Goal: Entertainment & Leisure: Consume media (video, audio)

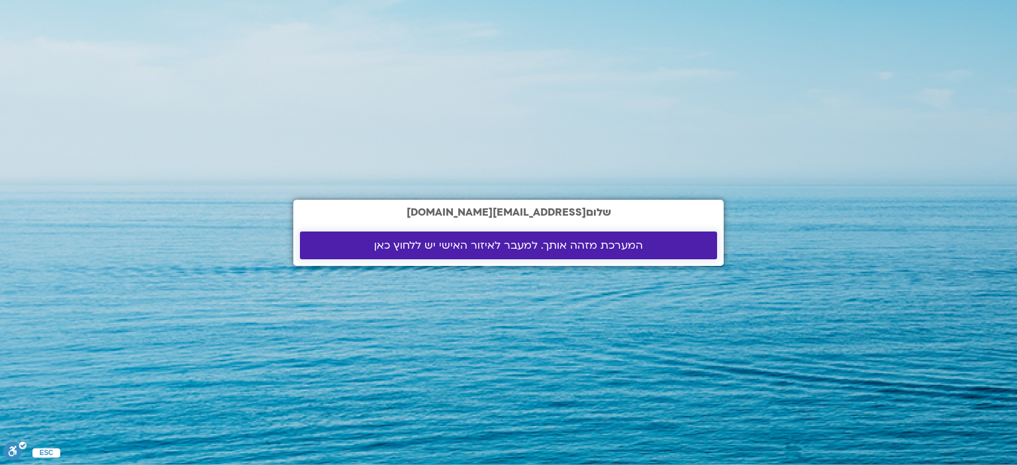
click at [570, 245] on span "המערכת מזהה אותך. למעבר לאיזור האישי יש ללחוץ כאן" at bounding box center [508, 246] width 269 height 12
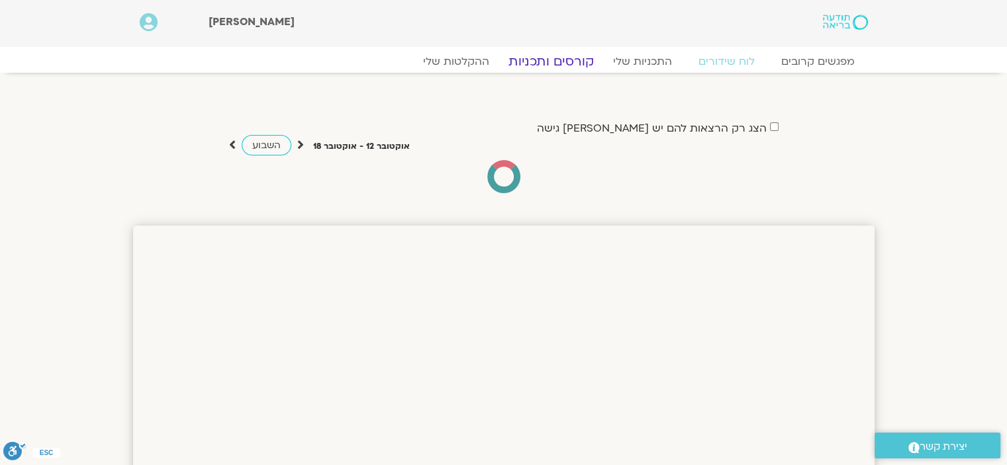
click at [538, 58] on link "קורסים ותכניות" at bounding box center [551, 62] width 117 height 16
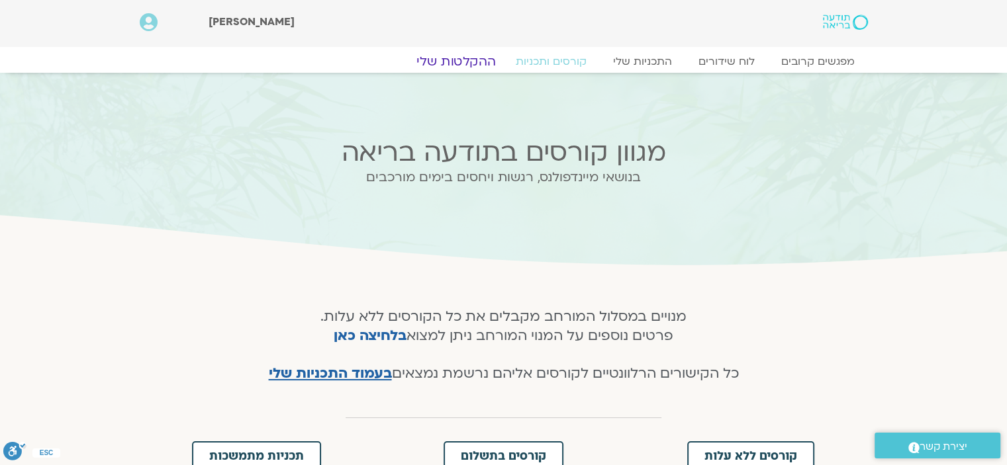
click at [453, 60] on link "ההקלטות שלי" at bounding box center [455, 62] width 111 height 16
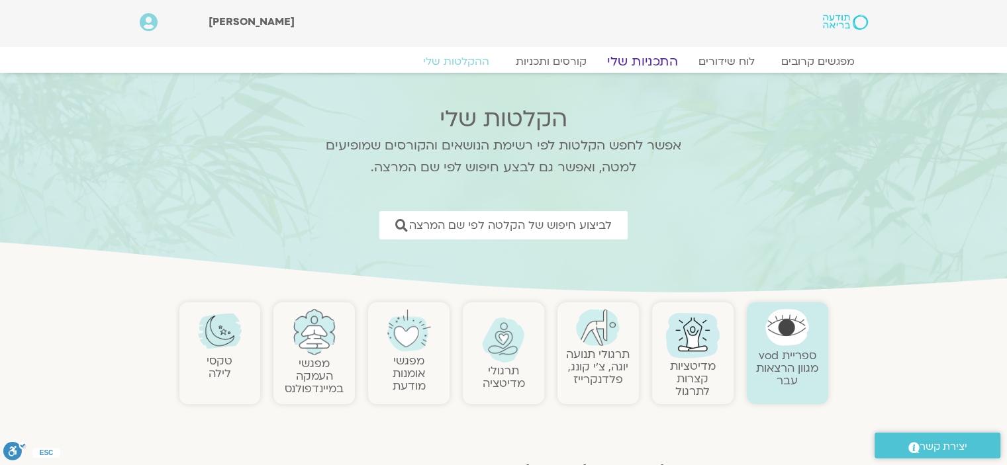
click at [628, 60] on link "התכניות שלי" at bounding box center [642, 62] width 103 height 16
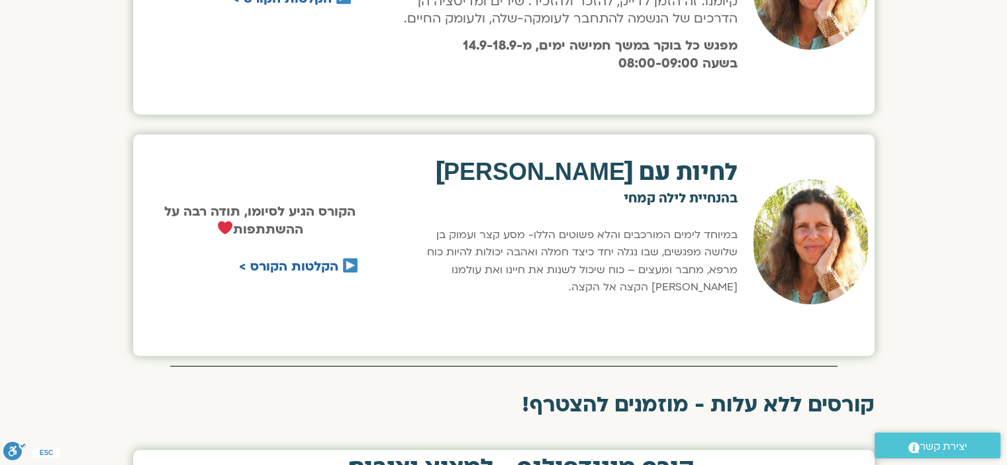
scroll to position [679, 0]
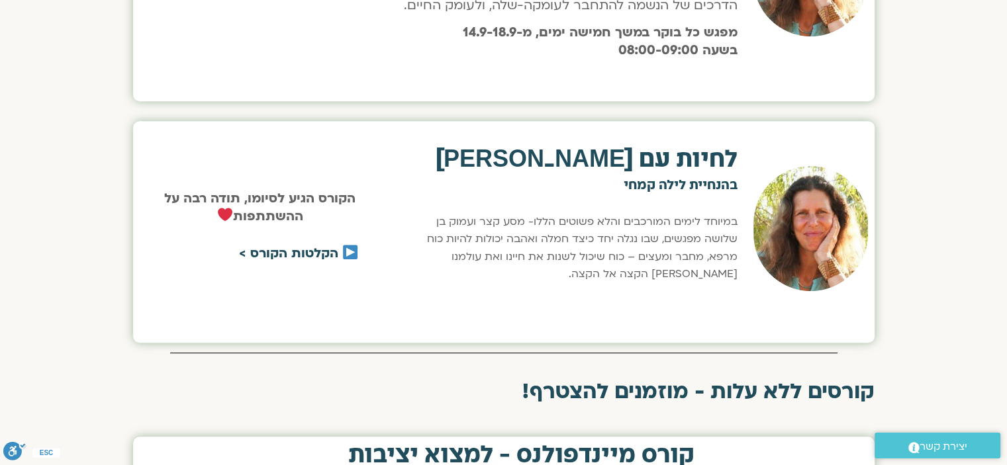
click at [309, 252] on link "הקלטות הקורס >" at bounding box center [288, 253] width 99 height 17
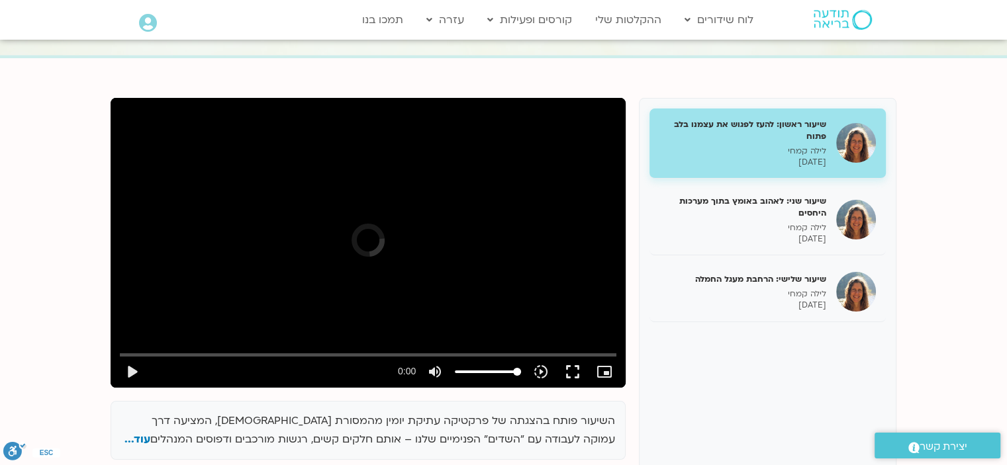
scroll to position [114, 0]
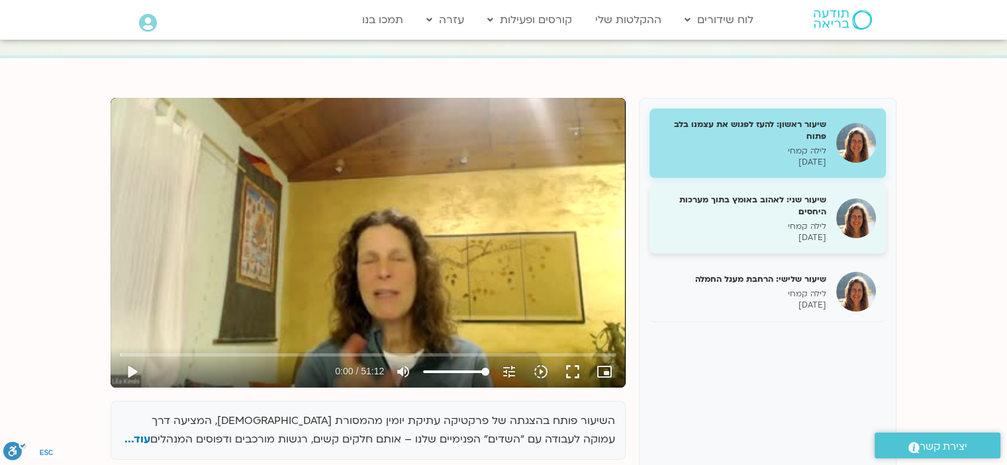
click at [718, 219] on div "שיעור שני: לאהוב באומץ בתוך מערכות היחסים לילה [PERSON_NAME] [DATE]" at bounding box center [742, 219] width 167 height 50
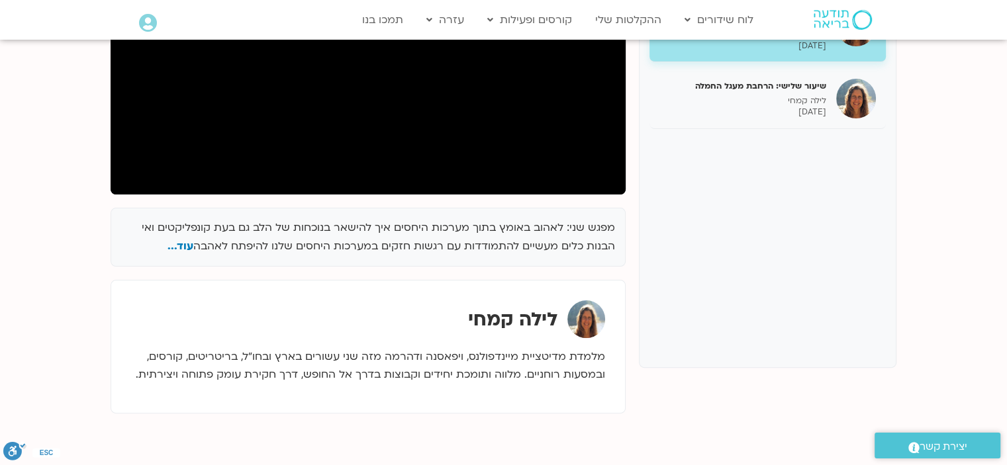
scroll to position [307, 0]
click at [179, 249] on span "עוד..." at bounding box center [180, 246] width 26 height 15
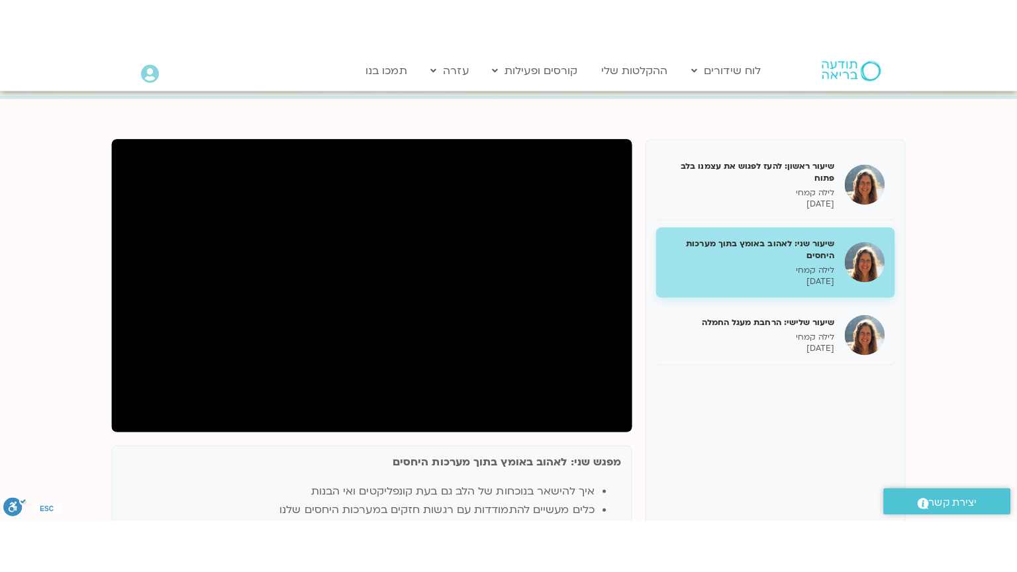
scroll to position [124, 0]
